Goal: Check status

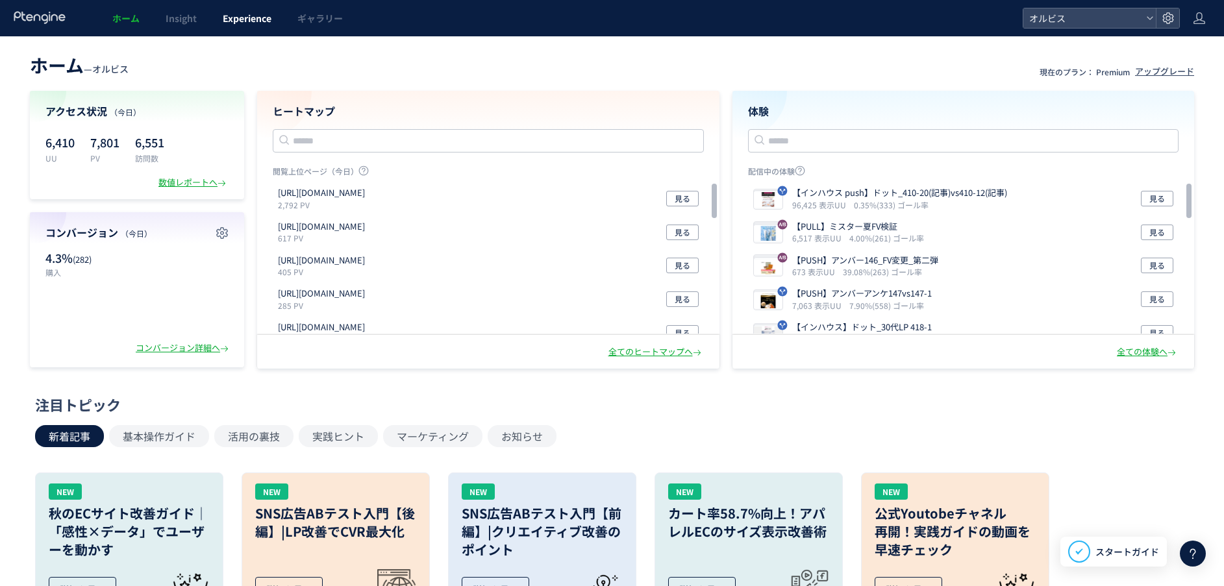
click at [254, 23] on span "Experience" at bounding box center [247, 18] width 49 height 13
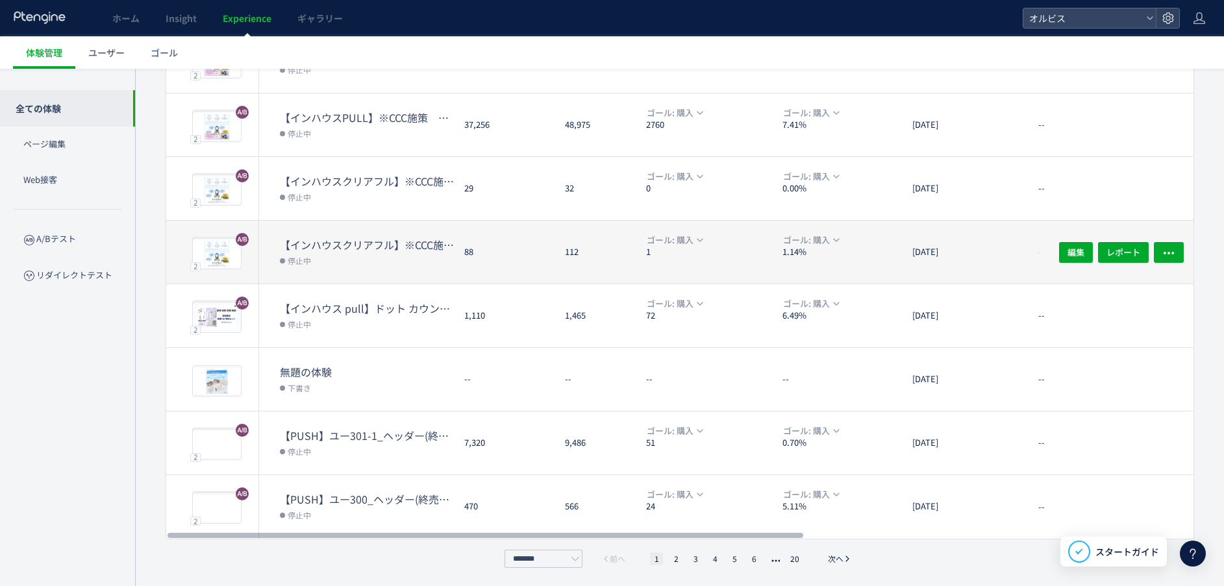
scroll to position [310, 0]
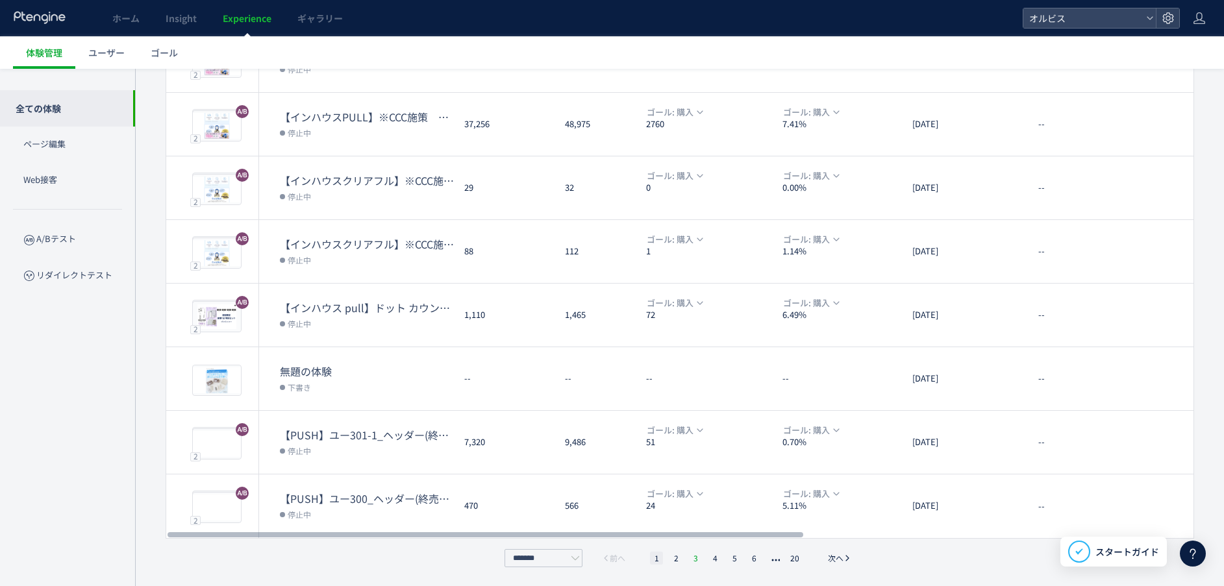
click at [708, 555] on li "3" at bounding box center [714, 558] width 13 height 13
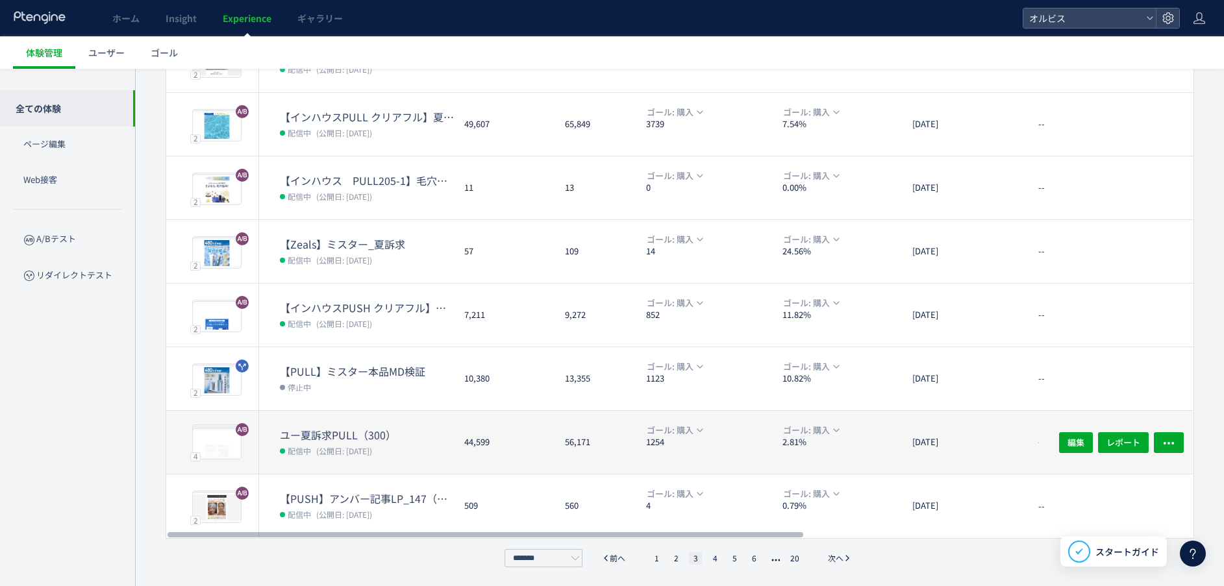
click at [411, 439] on dt "ユー夏訴求PULL（300）" at bounding box center [367, 435] width 174 height 15
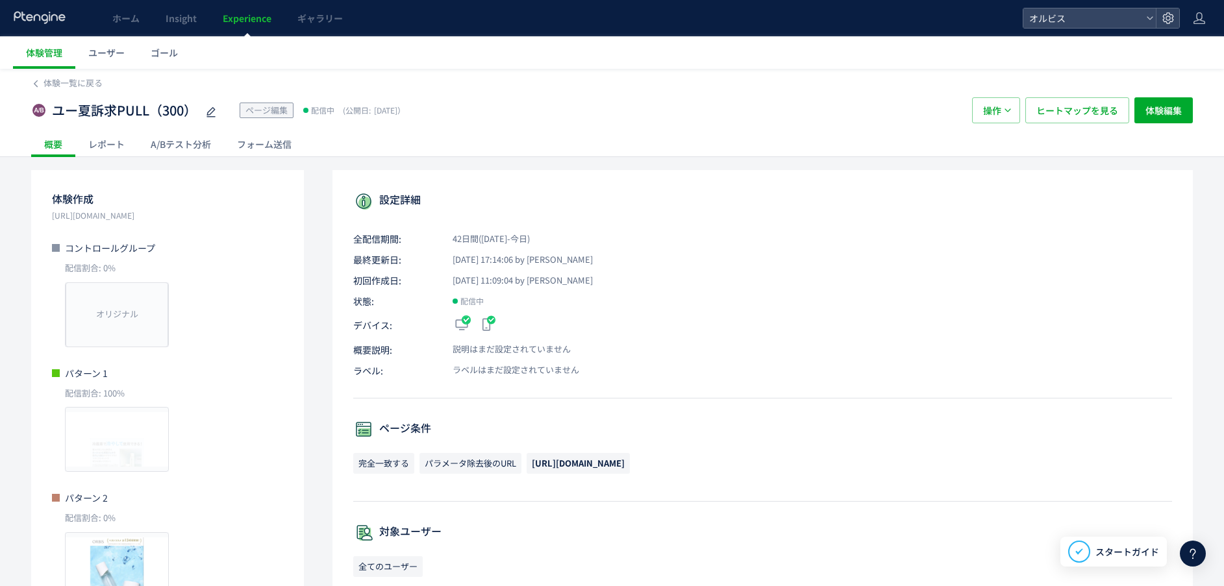
click at [192, 140] on div "A/Bテスト分析" at bounding box center [181, 144] width 86 height 26
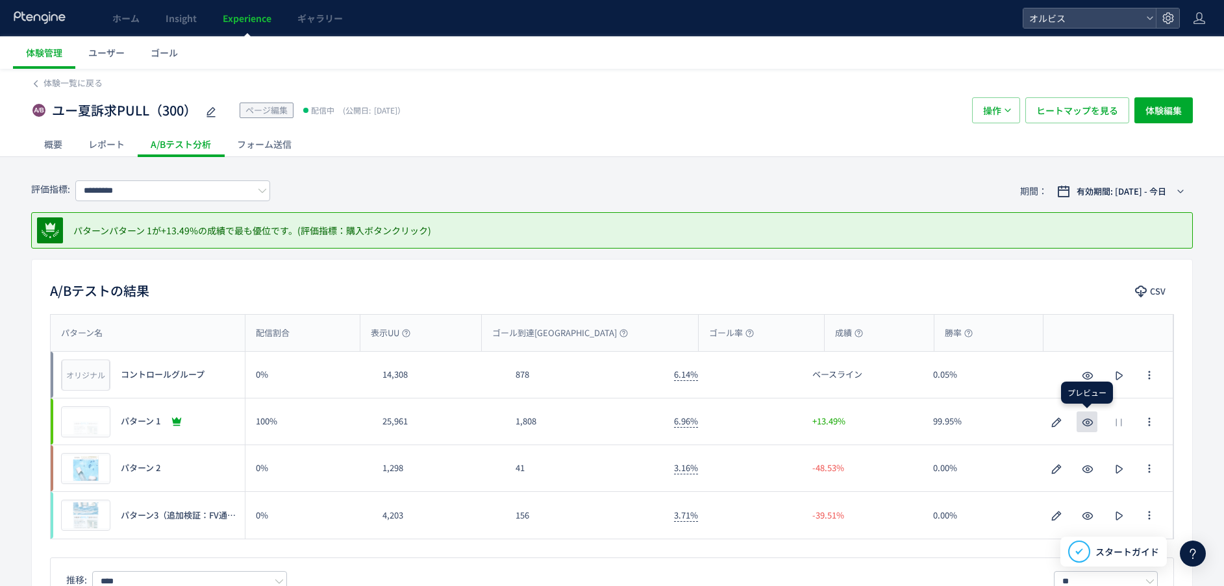
click at [1086, 423] on use "button" at bounding box center [1087, 423] width 11 height 8
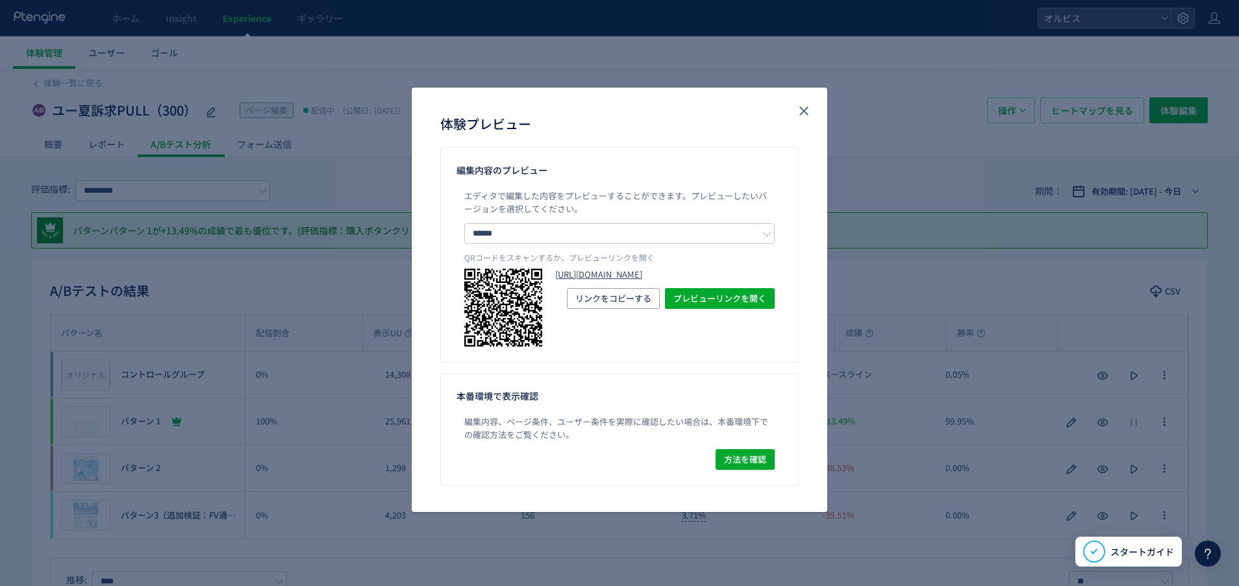
click at [660, 281] on link "[URL][DOMAIN_NAME]" at bounding box center [664, 275] width 219 height 12
click at [809, 108] on icon "close" at bounding box center [804, 111] width 16 height 16
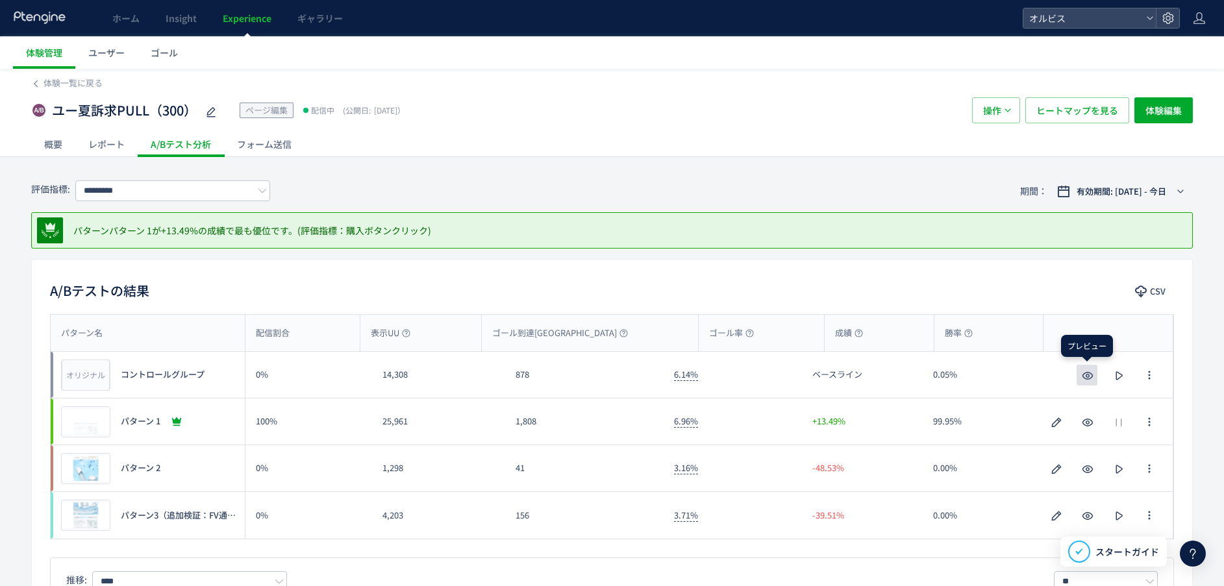
click at [1083, 375] on use "button" at bounding box center [1087, 376] width 11 height 8
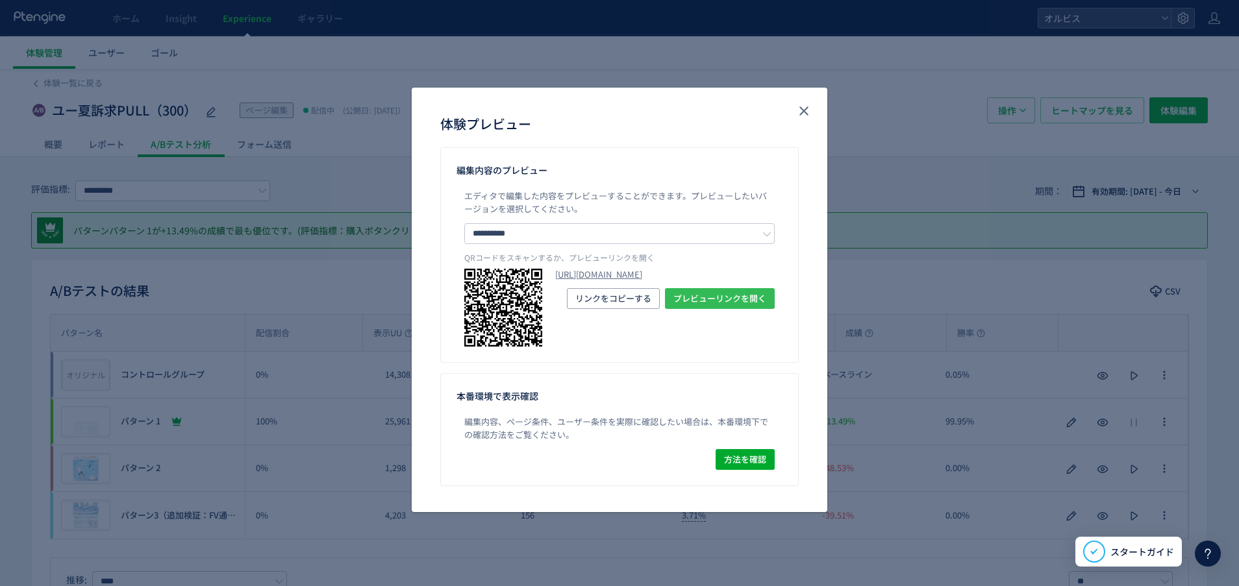
click at [712, 309] on span "プレビューリンクを開く" at bounding box center [719, 298] width 93 height 21
